Goal: Find contact information: Find contact information

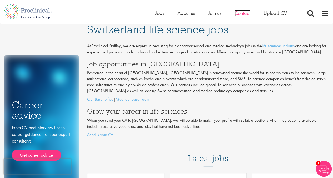
click at [244, 10] on span "Contact" at bounding box center [243, 13] width 16 height 7
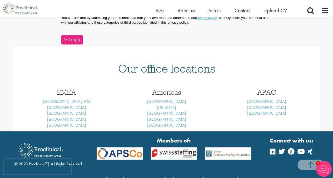
scroll to position [198, 0]
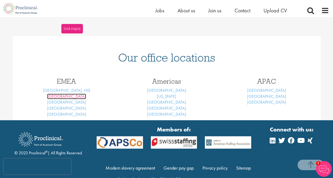
click at [68, 96] on link "[GEOGRAPHIC_DATA]" at bounding box center [66, 97] width 39 height 6
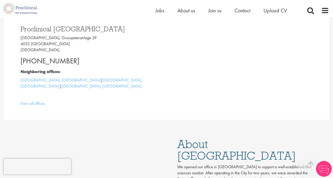
scroll to position [144, 0]
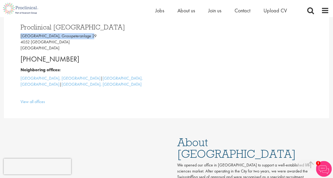
drag, startPoint x: 19, startPoint y: 36, endPoint x: 91, endPoint y: 38, distance: 71.7
click at [91, 38] on div "Proclinical Switzerland Grosspeter Tower, Grosspeteranlage 29 4052 Basel Switze…" at bounding box center [92, 62] width 150 height 89
copy p "Grosspeter Tower, Grosspeteranlage 29"
